Goal: Task Accomplishment & Management: Use online tool/utility

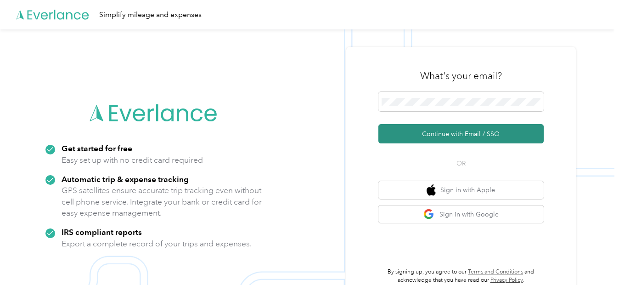
click at [426, 133] on button "Continue with Email / SSO" at bounding box center [460, 133] width 165 height 19
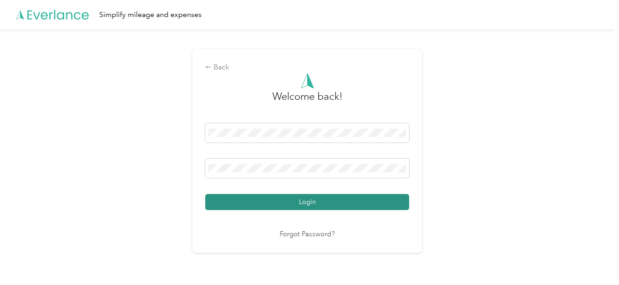
click at [316, 204] on button "Login" at bounding box center [307, 202] width 204 height 16
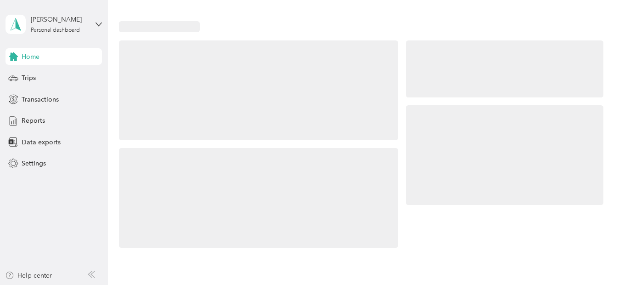
click at [35, 204] on aside "[PERSON_NAME] Personal dashboard Home Trips Transactions Reports Data exports S…" at bounding box center [54, 142] width 108 height 285
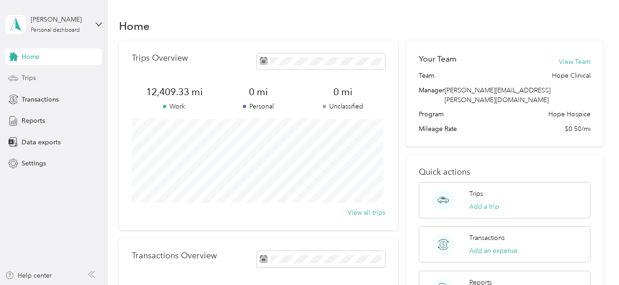
click at [31, 78] on span "Trips" at bounding box center [29, 78] width 14 height 10
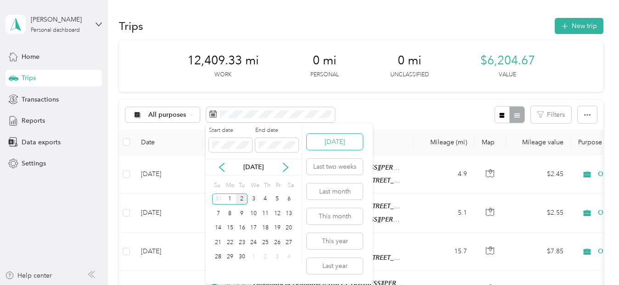
click at [338, 139] on button "[DATE]" at bounding box center [335, 142] width 56 height 16
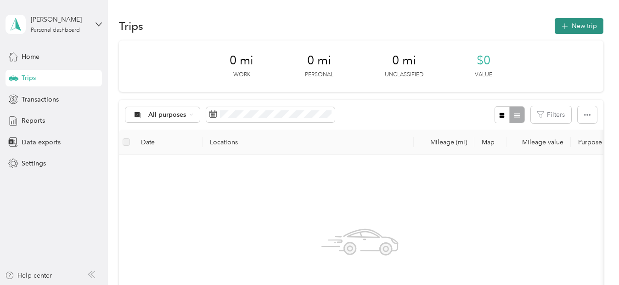
click at [583, 27] on button "New trip" at bounding box center [578, 26] width 49 height 16
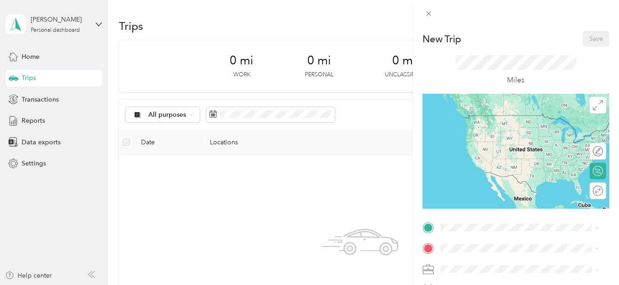
click at [488, 207] on span "[STREET_ADDRESS][PERSON_NAME][US_STATE]" at bounding box center [511, 213] width 109 height 17
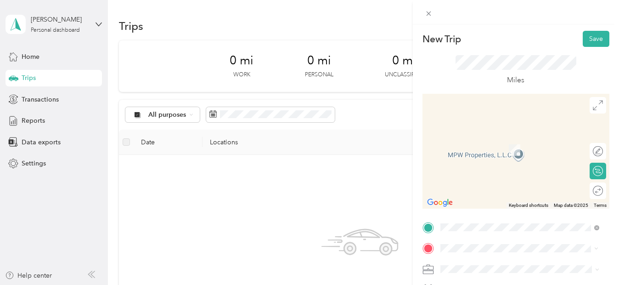
click at [486, 138] on strong "Consalatta Nursing Home" at bounding box center [496, 139] width 78 height 8
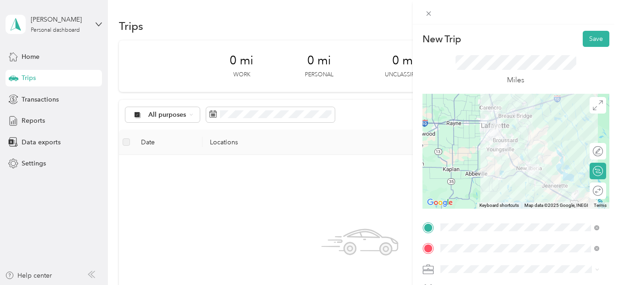
scroll to position [197, 0]
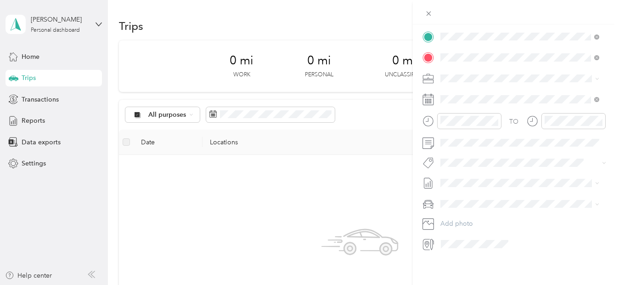
click at [466, 201] on li "Normal Visit" at bounding box center [519, 195] width 165 height 16
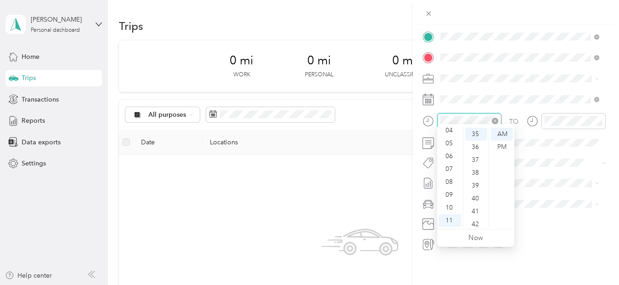
scroll to position [450, 0]
click at [450, 181] on div "08" at bounding box center [450, 181] width 22 height 13
click at [478, 131] on div "00" at bounding box center [476, 134] width 22 height 13
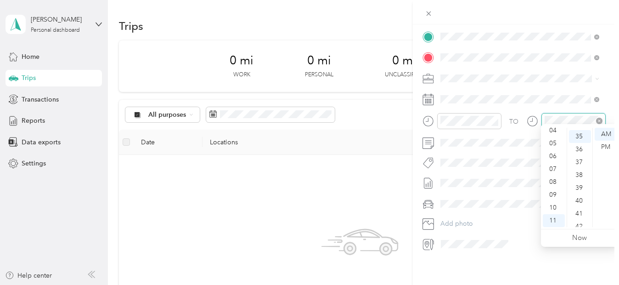
scroll to position [450, 0]
click at [551, 195] on div "09" at bounding box center [553, 194] width 22 height 13
click at [577, 199] on div "40" at bounding box center [580, 198] width 22 height 13
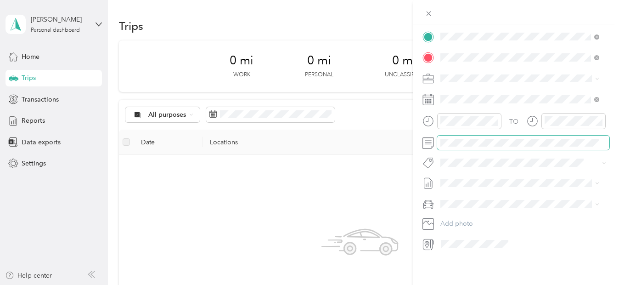
scroll to position [0, 0]
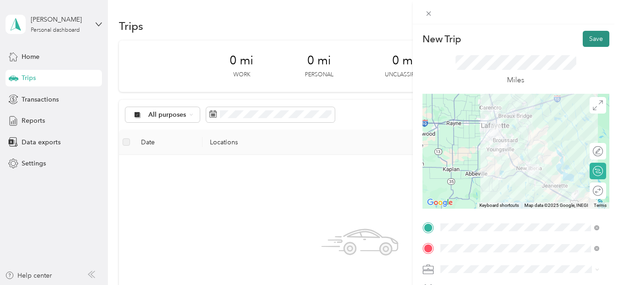
click at [588, 40] on button "Save" at bounding box center [595, 39] width 27 height 16
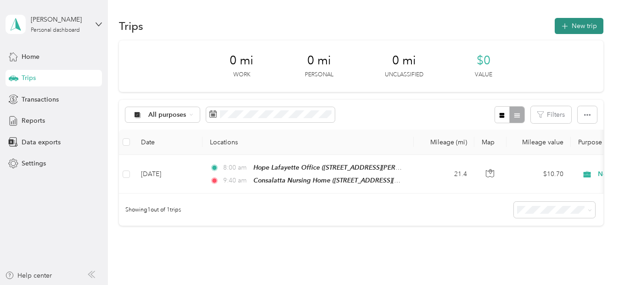
click at [586, 33] on button "New trip" at bounding box center [578, 26] width 49 height 16
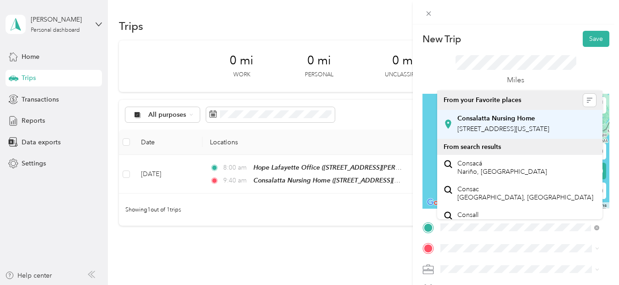
click at [481, 131] on span "[STREET_ADDRESS][US_STATE]" at bounding box center [503, 129] width 92 height 8
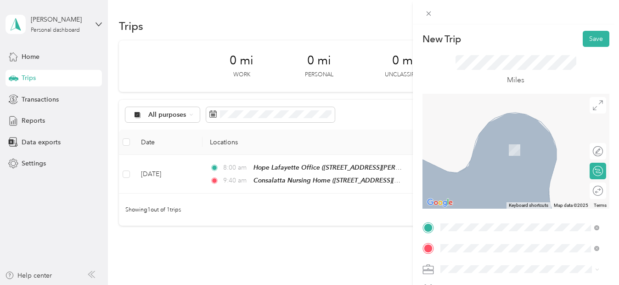
click at [520, 218] on div "TEAM [GEOGRAPHIC_DATA] [STREET_ADDRESS]" at bounding box center [507, 211] width 100 height 22
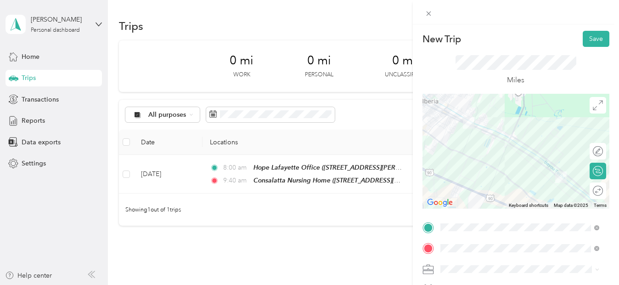
scroll to position [197, 0]
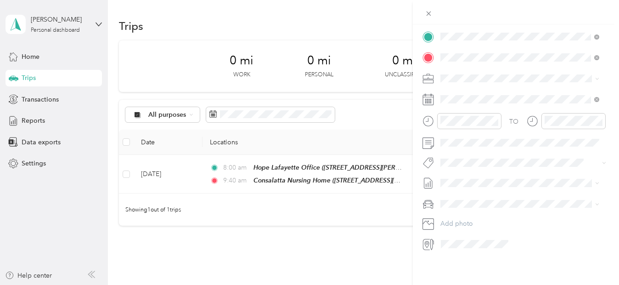
click at [468, 195] on div "Normal Visit" at bounding box center [519, 200] width 152 height 10
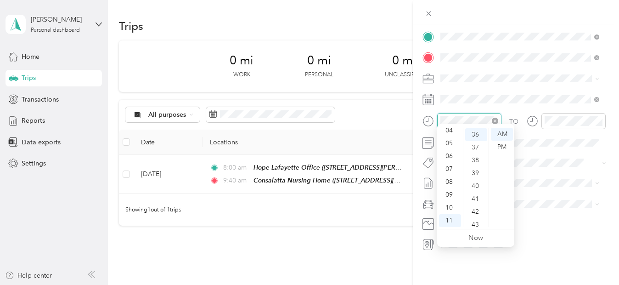
scroll to position [463, 0]
click at [448, 206] on div "10" at bounding box center [450, 207] width 22 height 13
click at [476, 131] on div "00" at bounding box center [476, 134] width 22 height 13
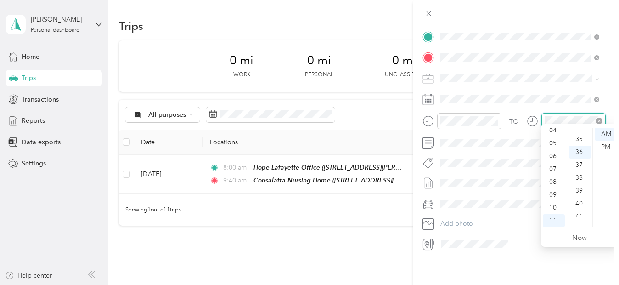
scroll to position [463, 0]
click at [556, 221] on div "11" at bounding box center [553, 220] width 22 height 13
click at [580, 211] on div "45" at bounding box center [580, 213] width 22 height 13
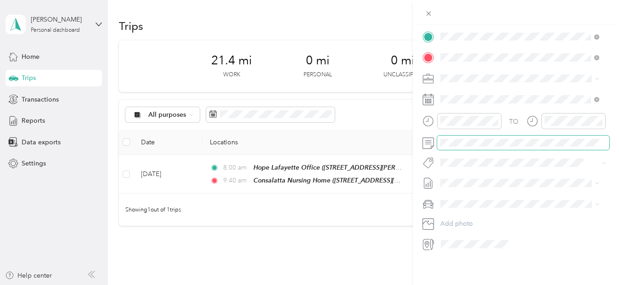
scroll to position [0, 0]
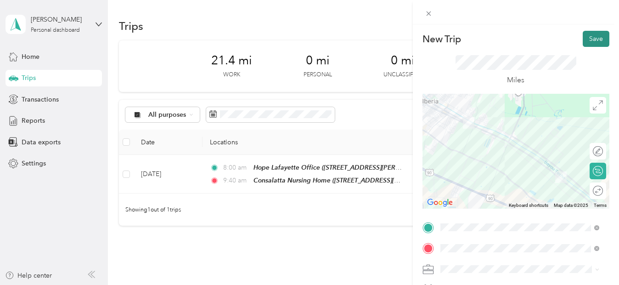
click at [590, 36] on button "Save" at bounding box center [595, 39] width 27 height 16
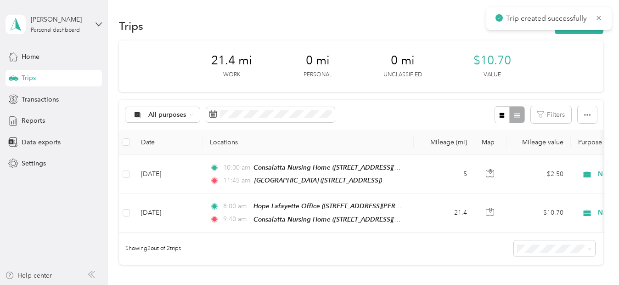
click at [586, 34] on div "Trips New trip" at bounding box center [361, 25] width 484 height 19
click at [581, 26] on button "New trip" at bounding box center [578, 26] width 49 height 16
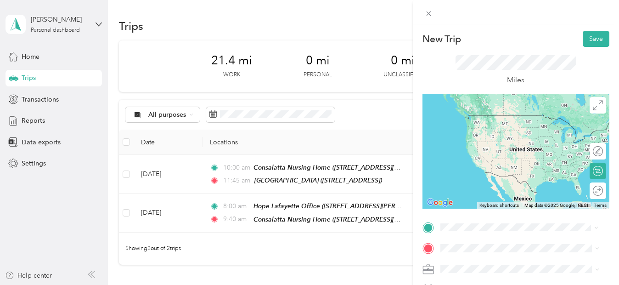
click at [500, 200] on div "TEAM [GEOGRAPHIC_DATA] [STREET_ADDRESS]" at bounding box center [507, 188] width 100 height 22
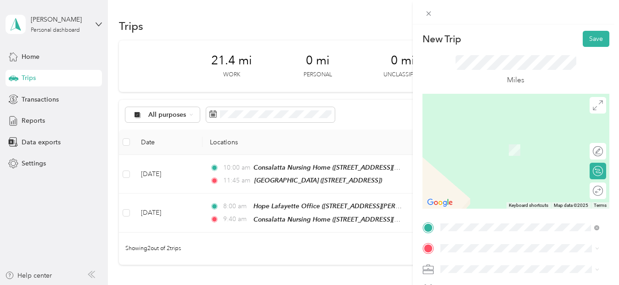
click at [457, 230] on div "TEAM Hope [GEOGRAPHIC_DATA] [STREET_ADDRESS][PERSON_NAME][US_STATE]" at bounding box center [526, 227] width 139 height 32
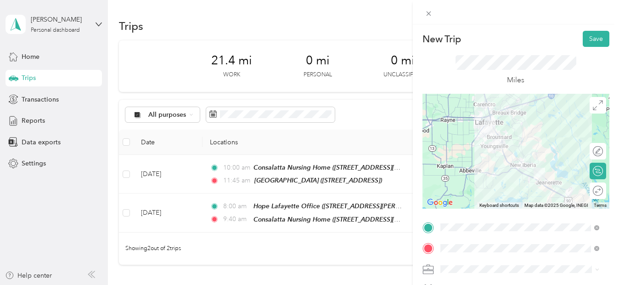
scroll to position [197, 0]
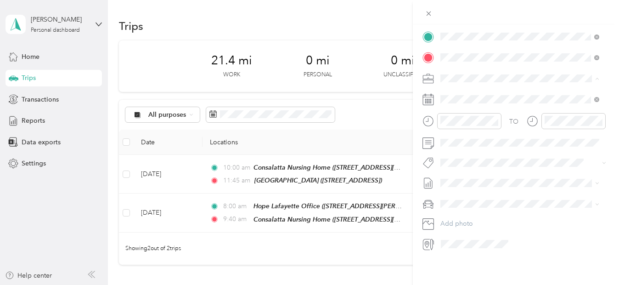
click at [452, 196] on span "Normal Visit" at bounding box center [460, 200] width 35 height 8
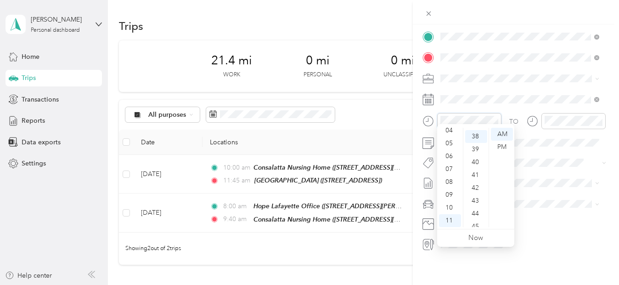
scroll to position [488, 0]
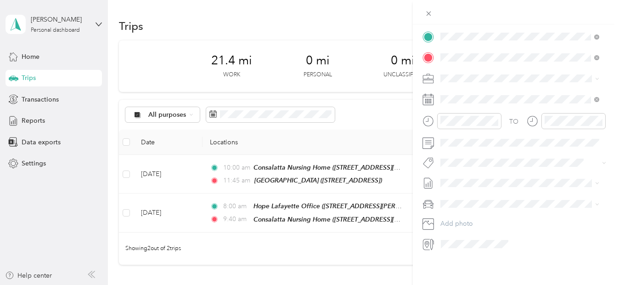
click at [468, 91] on ol "Other - Leave Note Supply Drop On Call GIP On Call Respite On Call Normal Visit…" at bounding box center [519, 139] width 165 height 128
click at [451, 223] on div "11" at bounding box center [450, 220] width 22 height 13
click at [477, 224] on div "45" at bounding box center [476, 224] width 22 height 13
click at [549, 131] on div "12" at bounding box center [553, 134] width 22 height 13
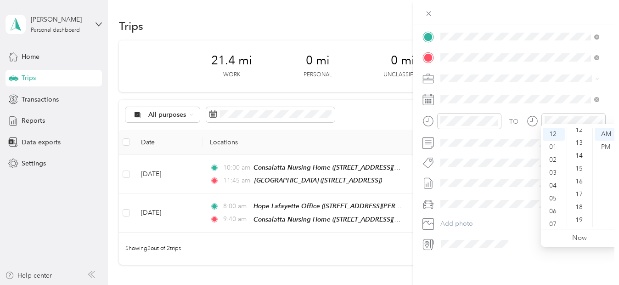
scroll to position [141, 0]
click at [582, 203] on div "16" at bounding box center [580, 198] width 22 height 13
click at [606, 146] on div "PM" at bounding box center [605, 146] width 22 height 13
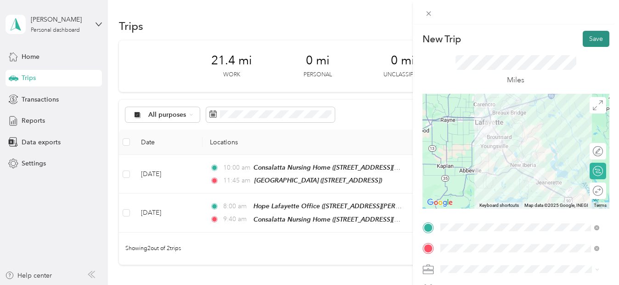
click at [588, 35] on button "Save" at bounding box center [595, 39] width 27 height 16
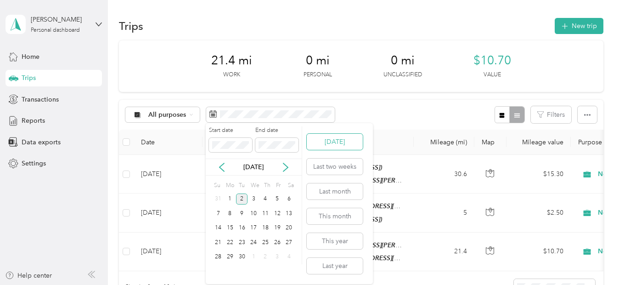
click at [335, 136] on button "[DATE]" at bounding box center [335, 142] width 56 height 16
